Goal: Task Accomplishment & Management: Complete application form

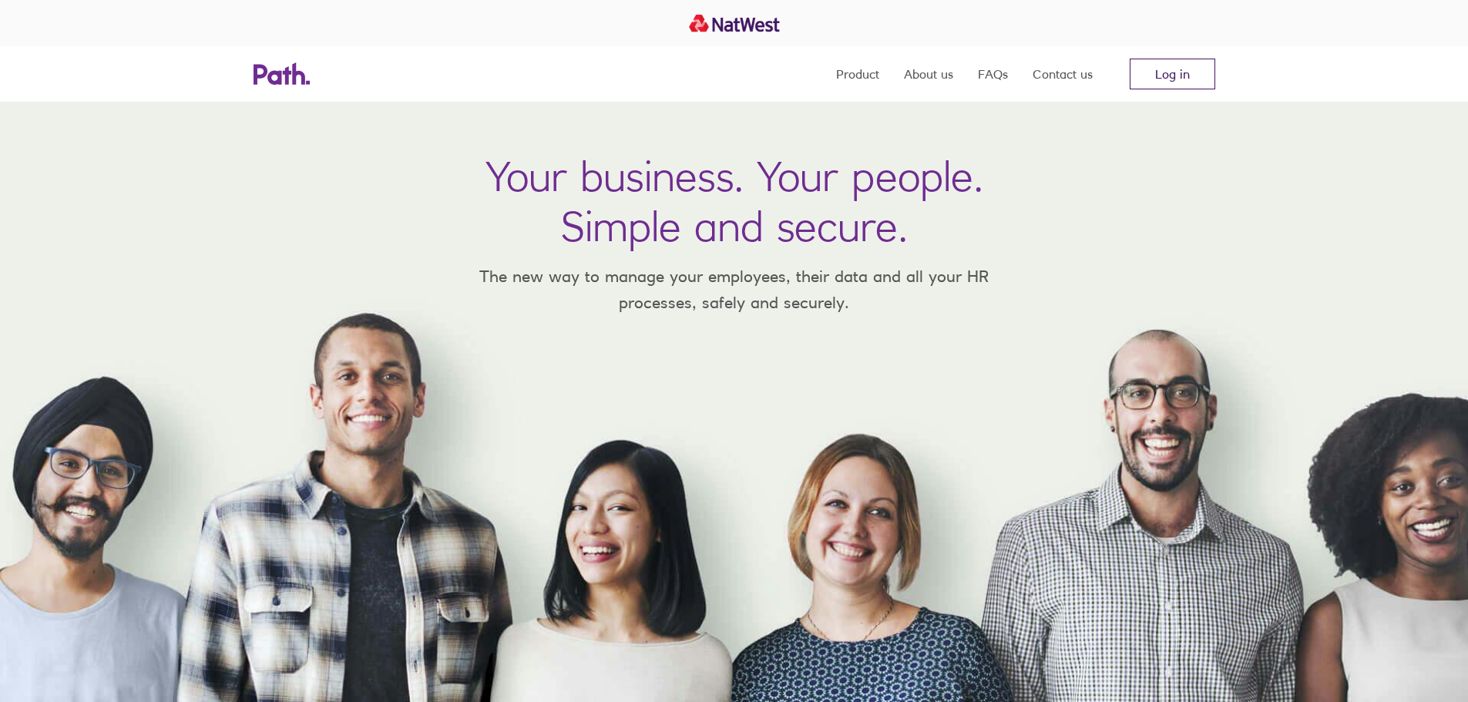
click at [1169, 78] on link "Log in" at bounding box center [1173, 74] width 86 height 31
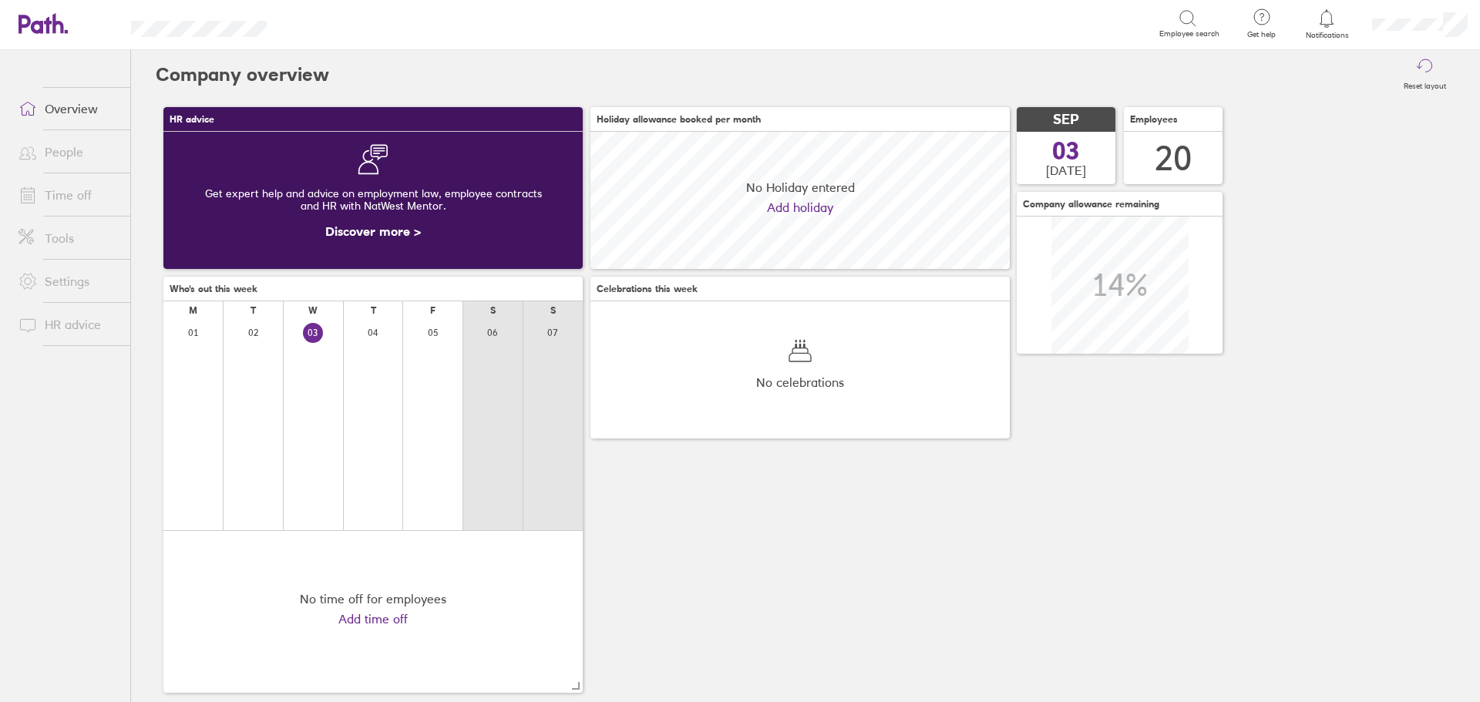
scroll to position [137, 419]
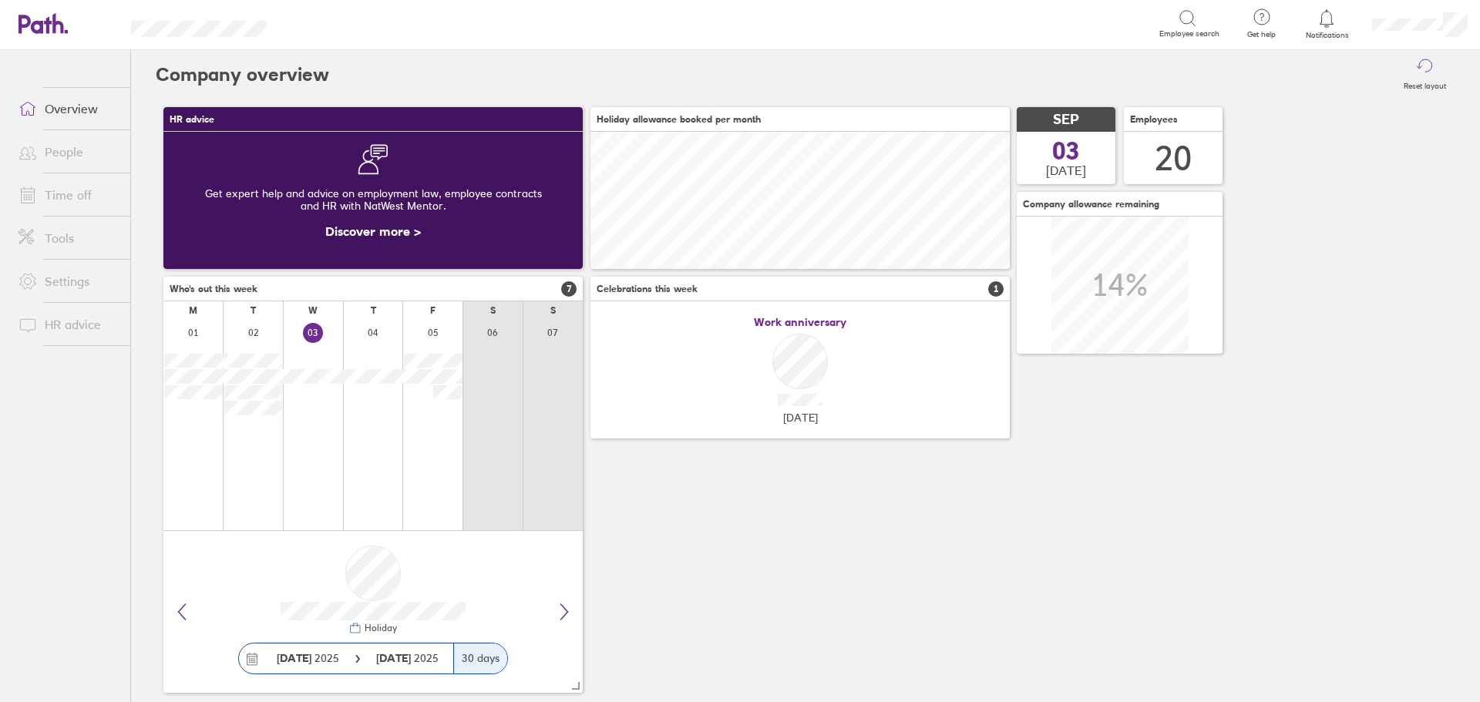
click at [69, 148] on link "People" at bounding box center [68, 151] width 124 height 31
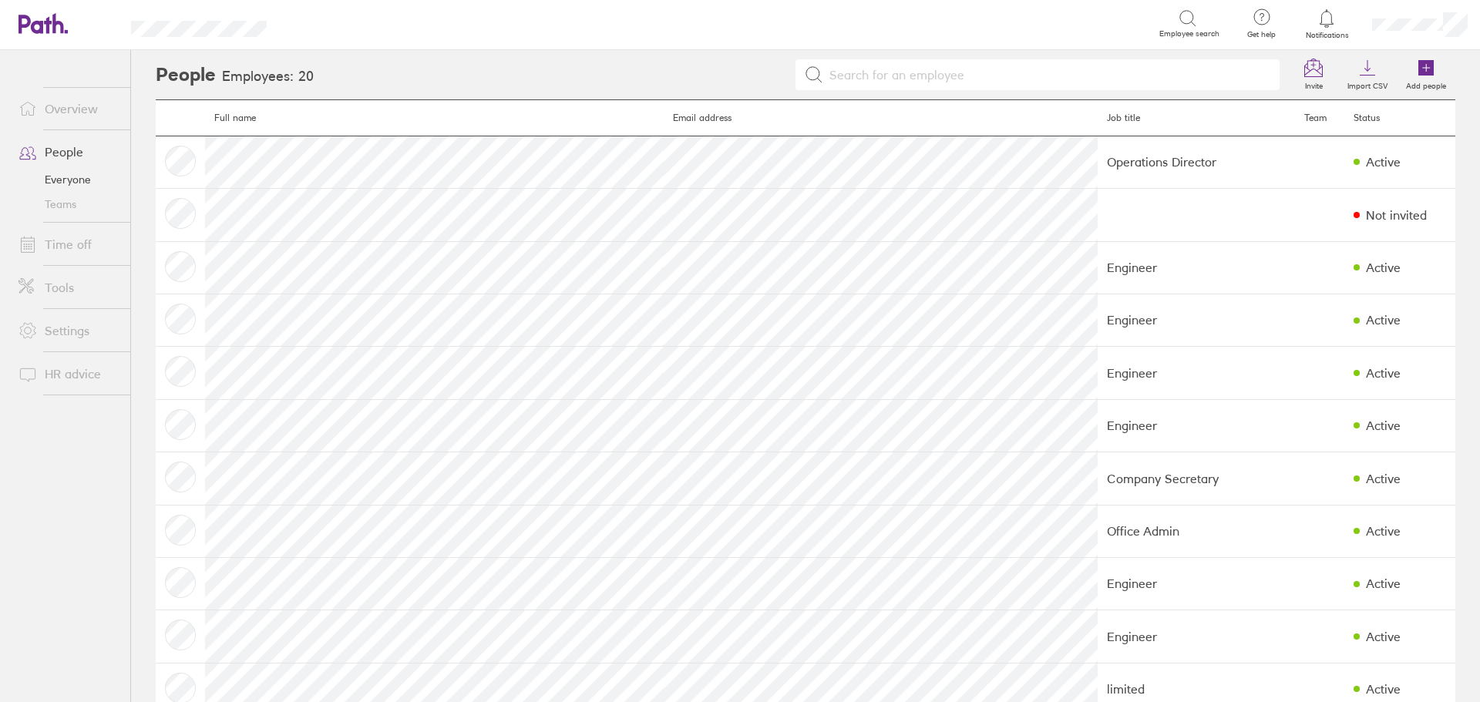
click at [63, 245] on link "Time off" at bounding box center [68, 244] width 124 height 31
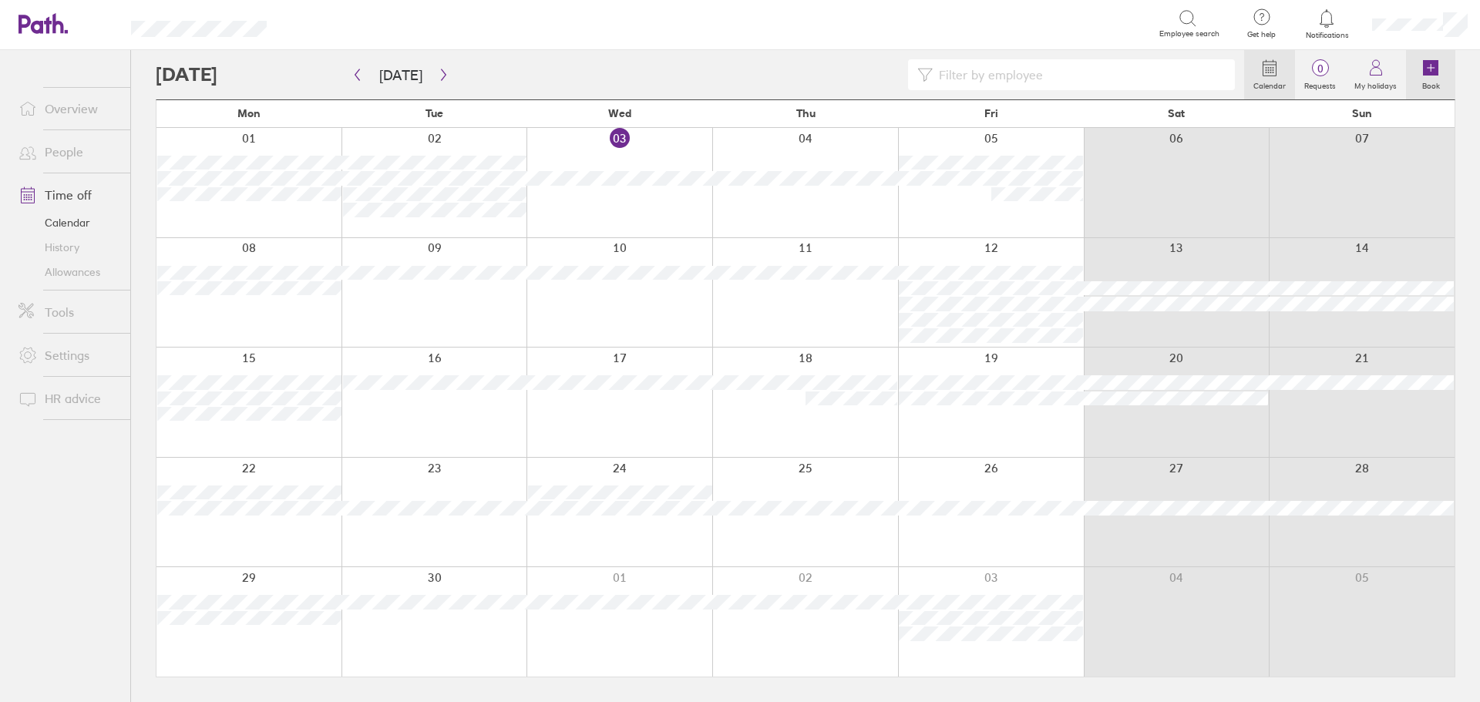
click at [1431, 69] on icon at bounding box center [1431, 68] width 0 height 7
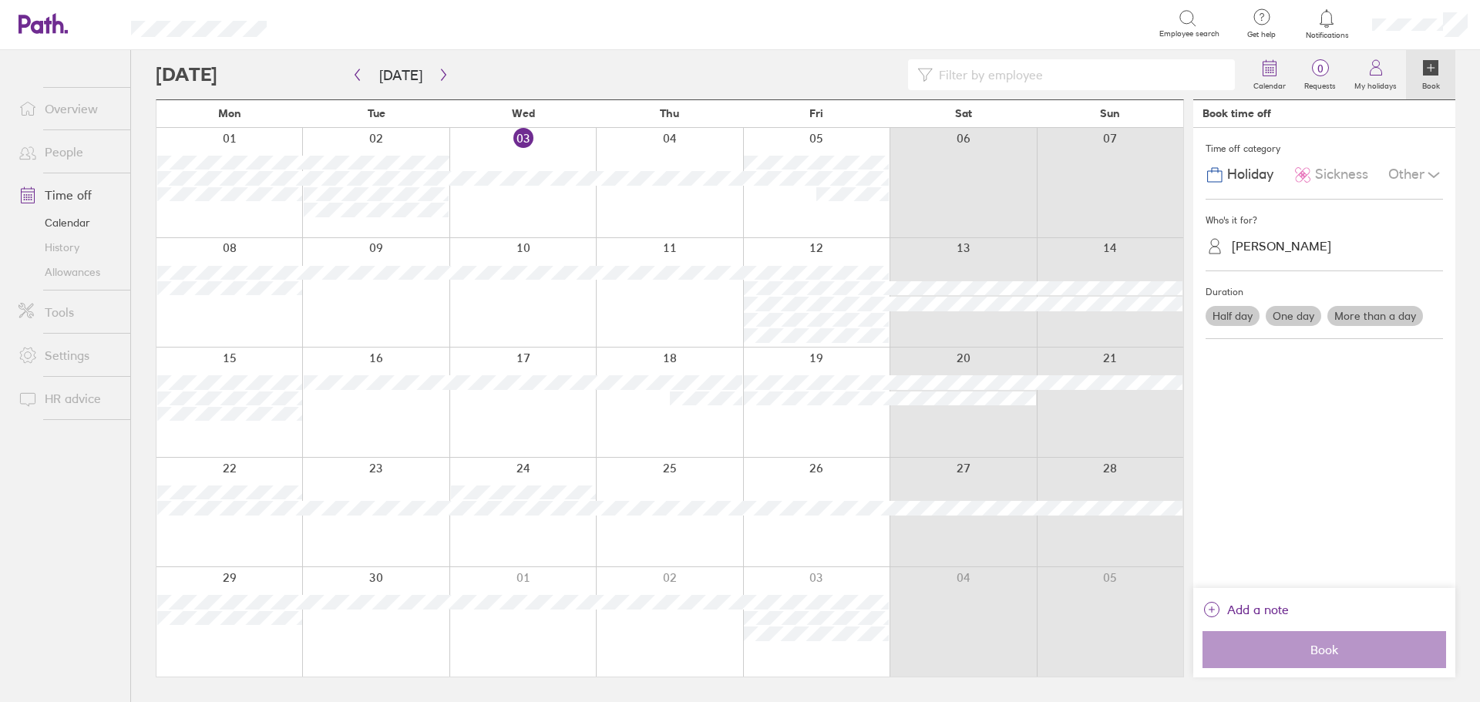
click at [1333, 172] on span "Sickness" at bounding box center [1341, 174] width 53 height 16
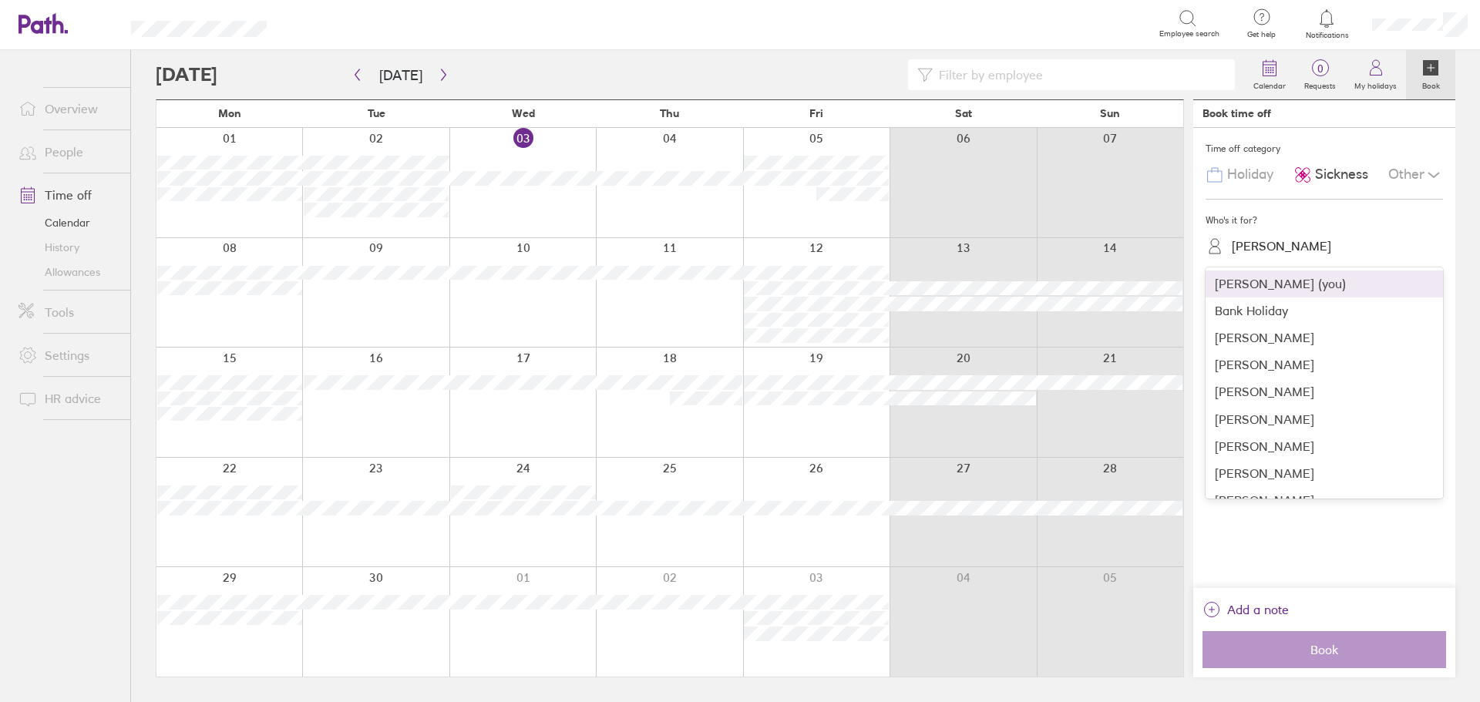
click at [1232, 250] on div "[PERSON_NAME]" at bounding box center [1281, 246] width 99 height 15
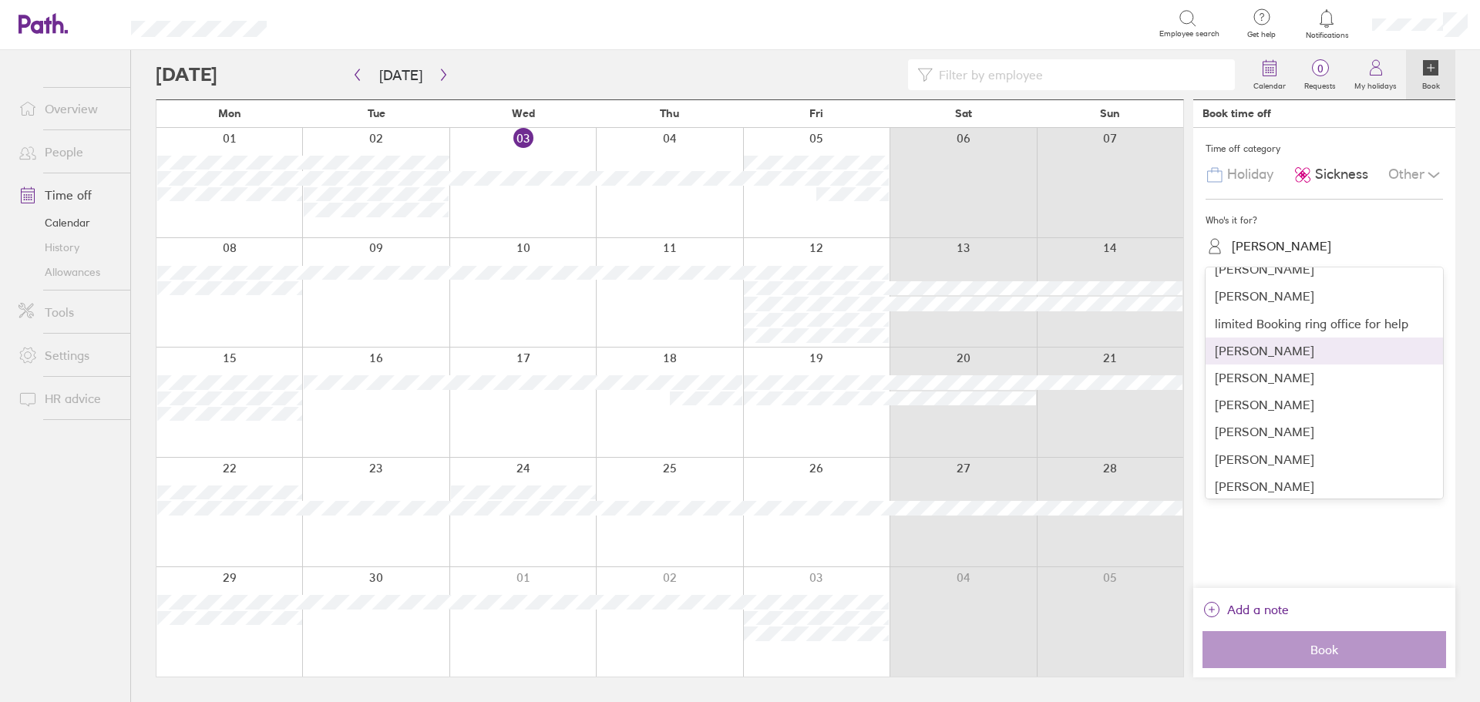
click at [1255, 347] on div "[PERSON_NAME]" at bounding box center [1324, 351] width 237 height 27
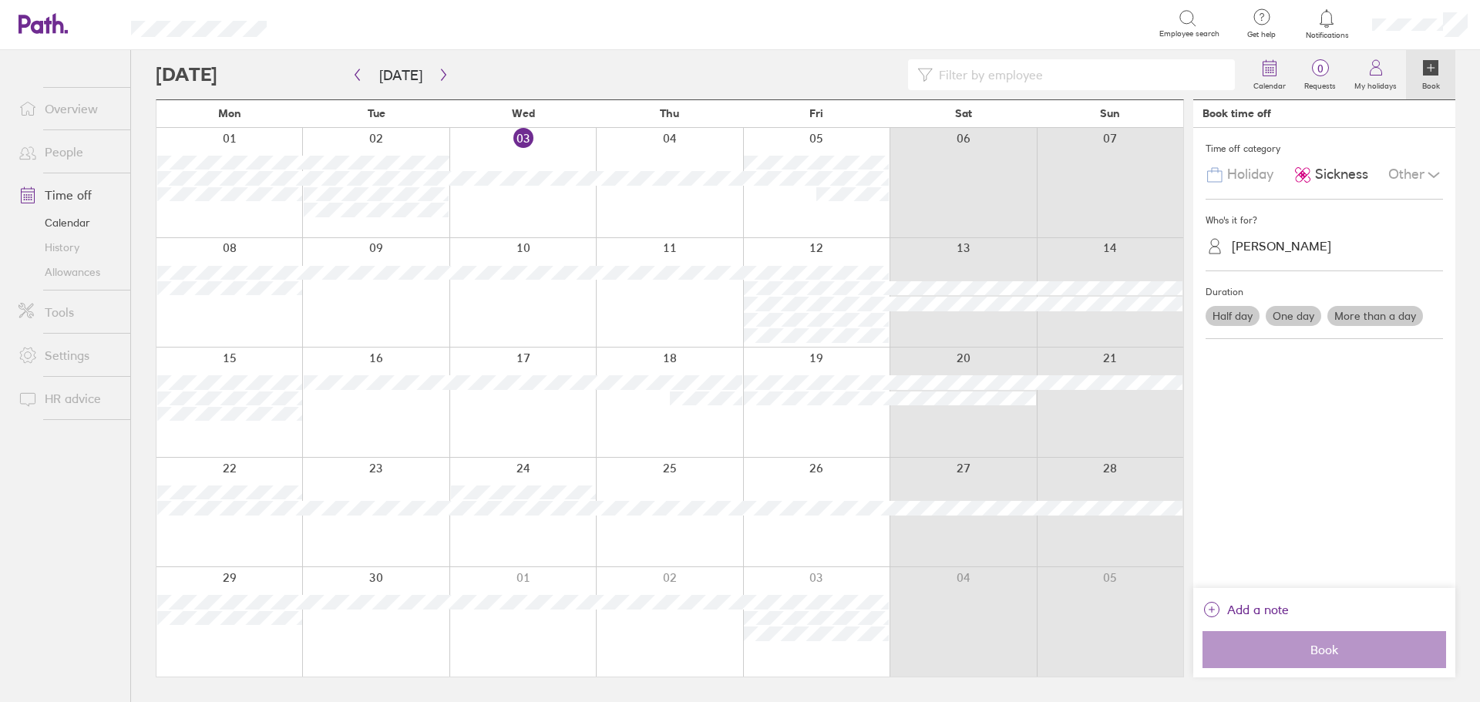
click at [1293, 315] on label "One day" at bounding box center [1293, 316] width 55 height 20
click at [0, 0] on input "One day" at bounding box center [0, 0] width 0 height 0
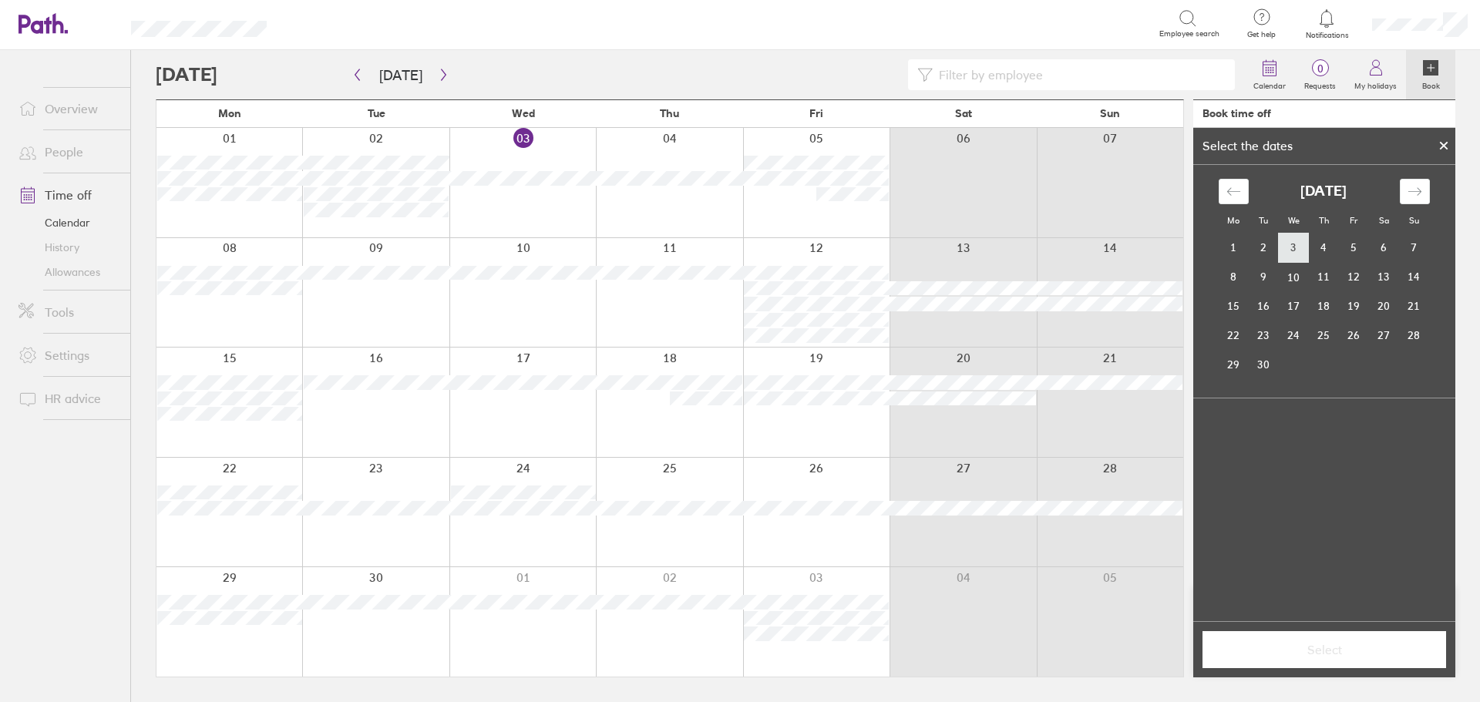
click at [1293, 244] on td "3" at bounding box center [1294, 248] width 30 height 29
click at [1317, 650] on span "Select" at bounding box center [1324, 650] width 222 height 14
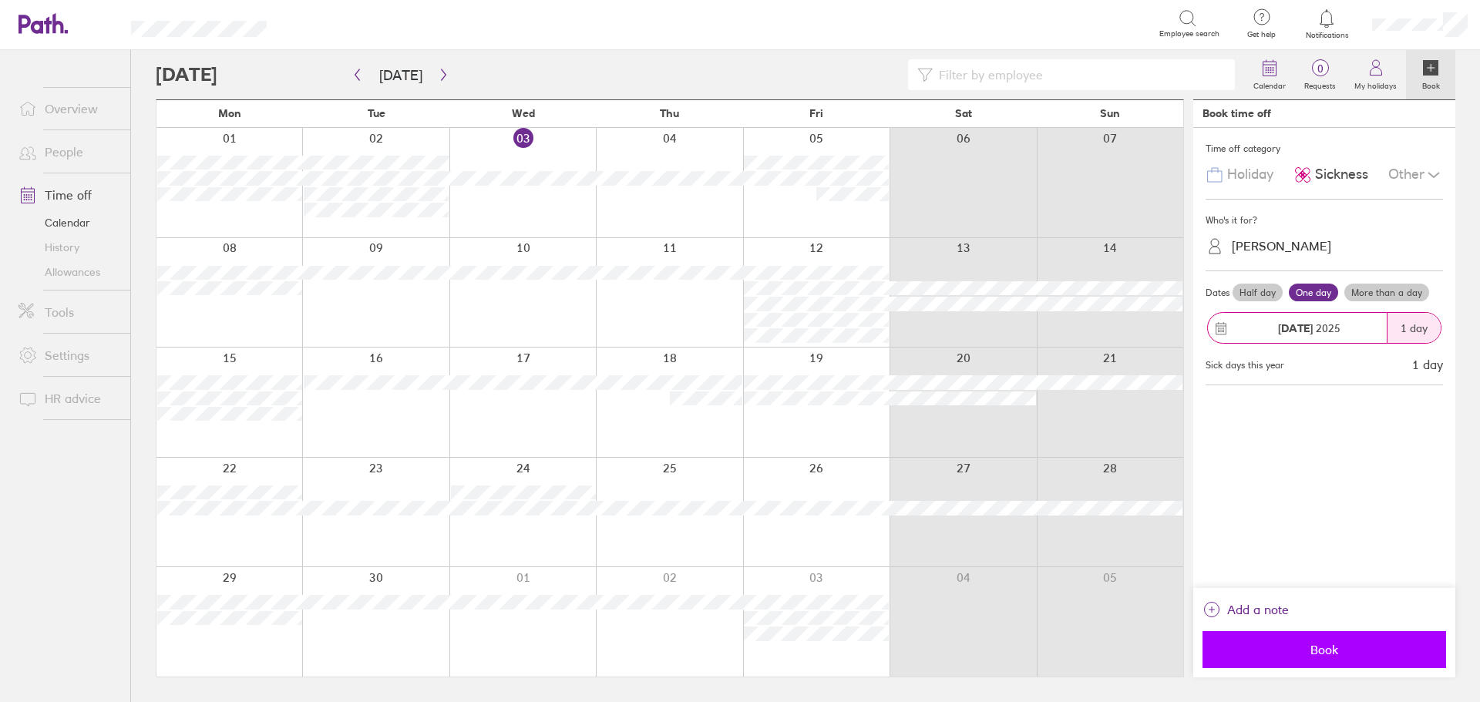
click at [1330, 647] on span "Book" at bounding box center [1324, 650] width 222 height 14
